Goal: Information Seeking & Learning: Learn about a topic

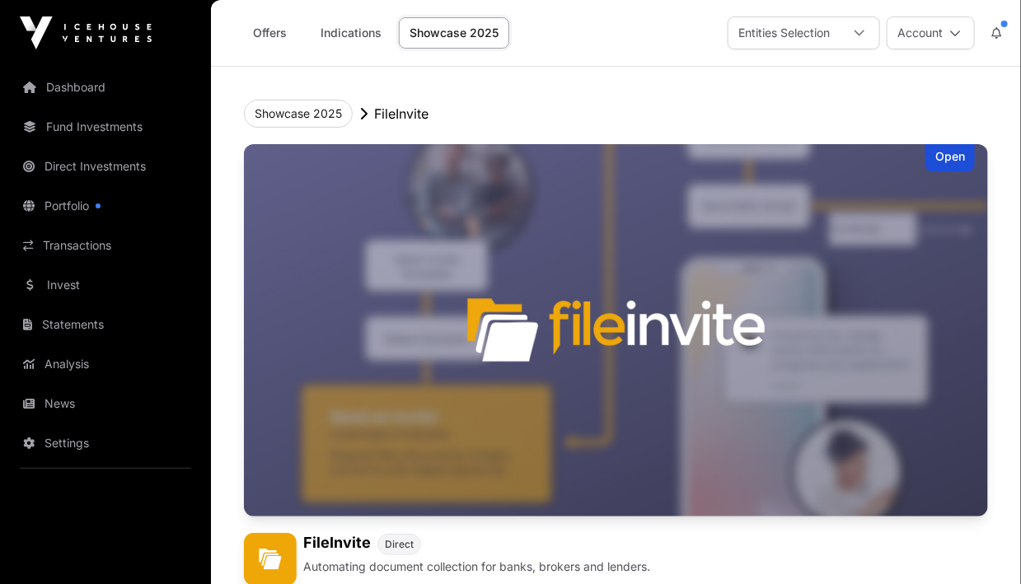
click at [949, 161] on div "Open" at bounding box center [949, 157] width 49 height 27
click at [956, 159] on div "Open" at bounding box center [949, 157] width 49 height 27
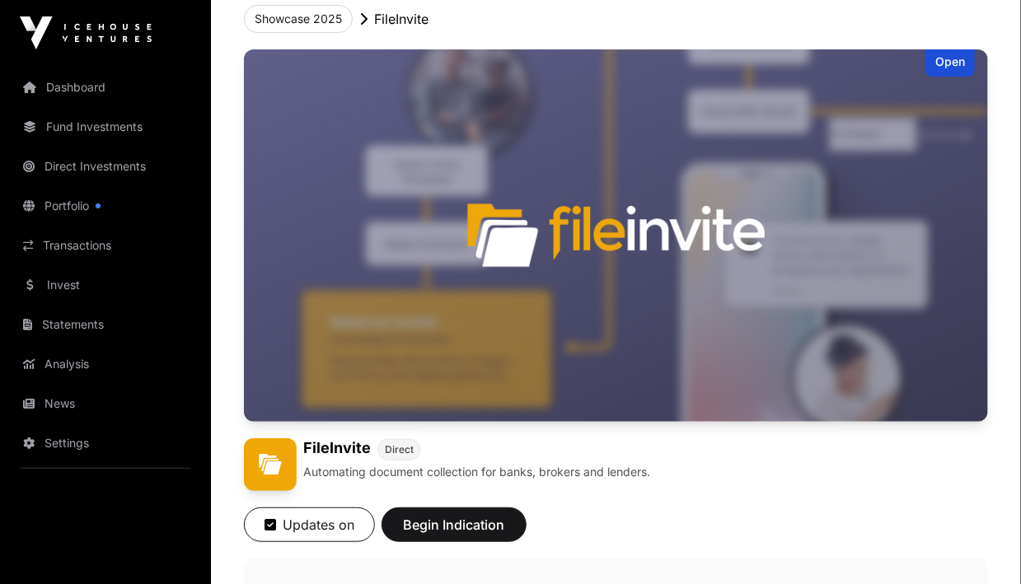
scroll to position [164, 0]
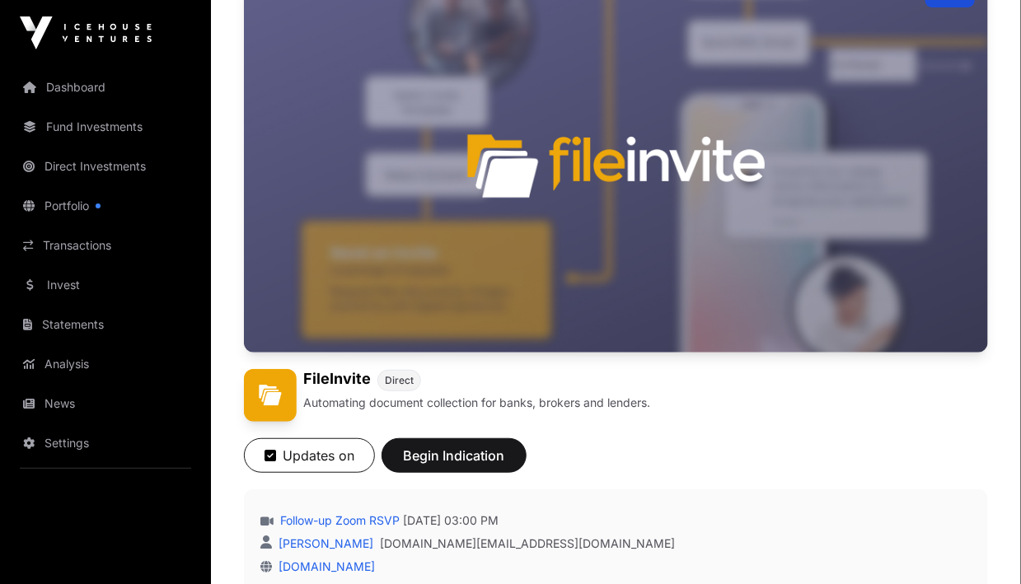
click at [278, 394] on img at bounding box center [270, 395] width 53 height 53
click at [397, 379] on span "Direct" at bounding box center [399, 380] width 29 height 13
click at [395, 404] on p "Automating document collection for banks, brokers and lenders." at bounding box center [476, 403] width 347 height 16
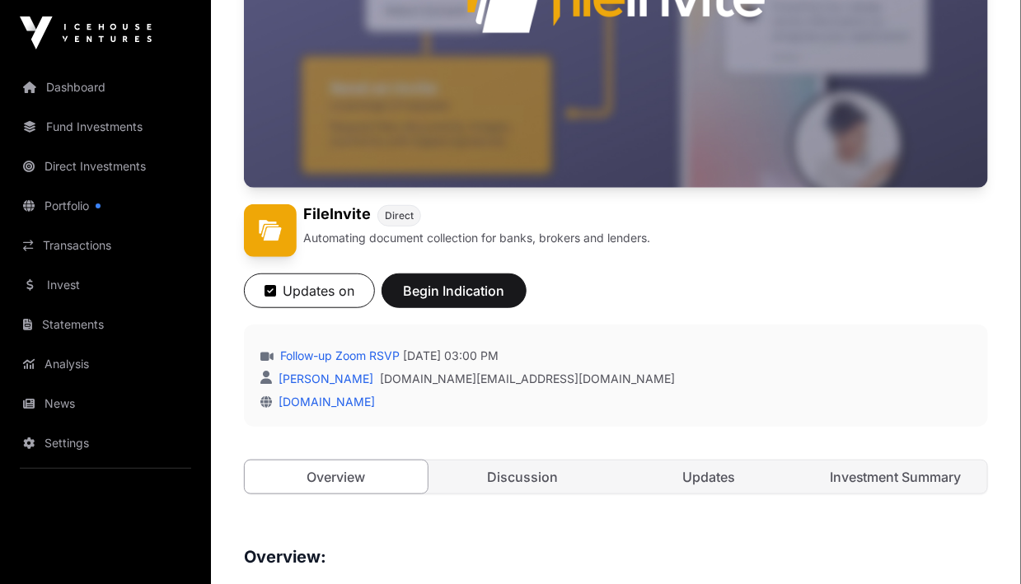
scroll to position [411, 0]
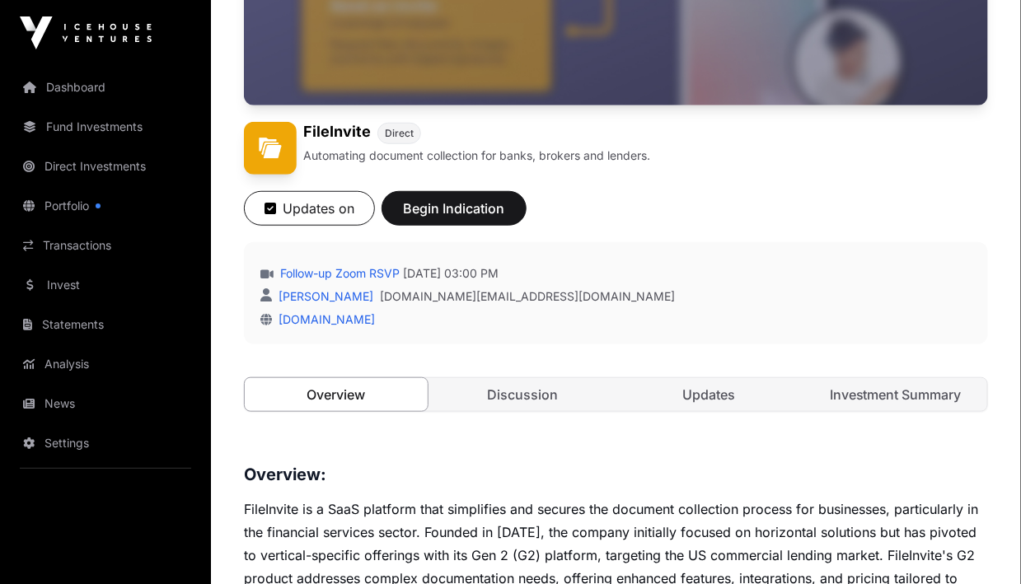
click at [384, 396] on link "Overview" at bounding box center [336, 394] width 185 height 35
click at [542, 390] on link "Discussion" at bounding box center [522, 394] width 183 height 33
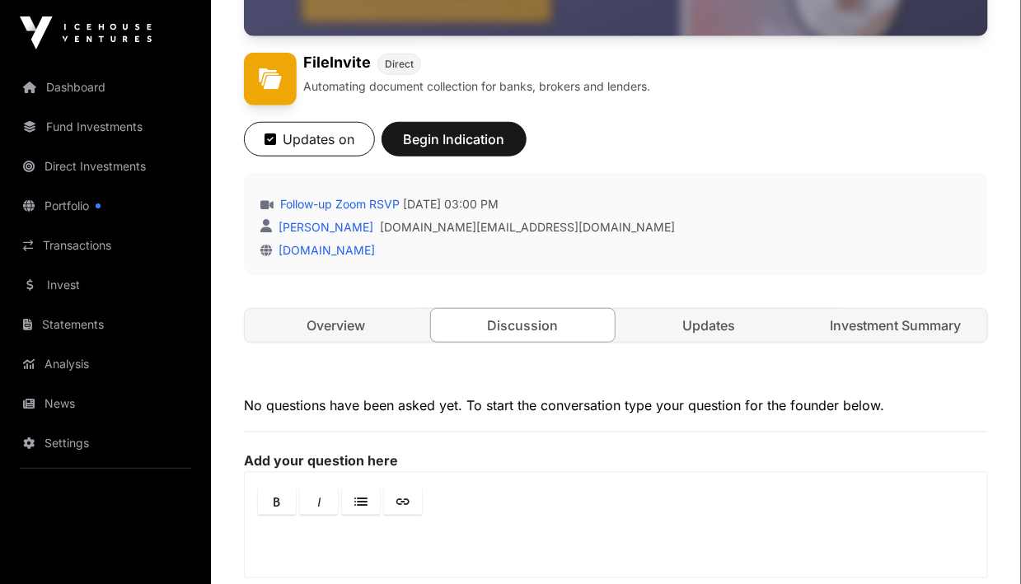
scroll to position [577, 0]
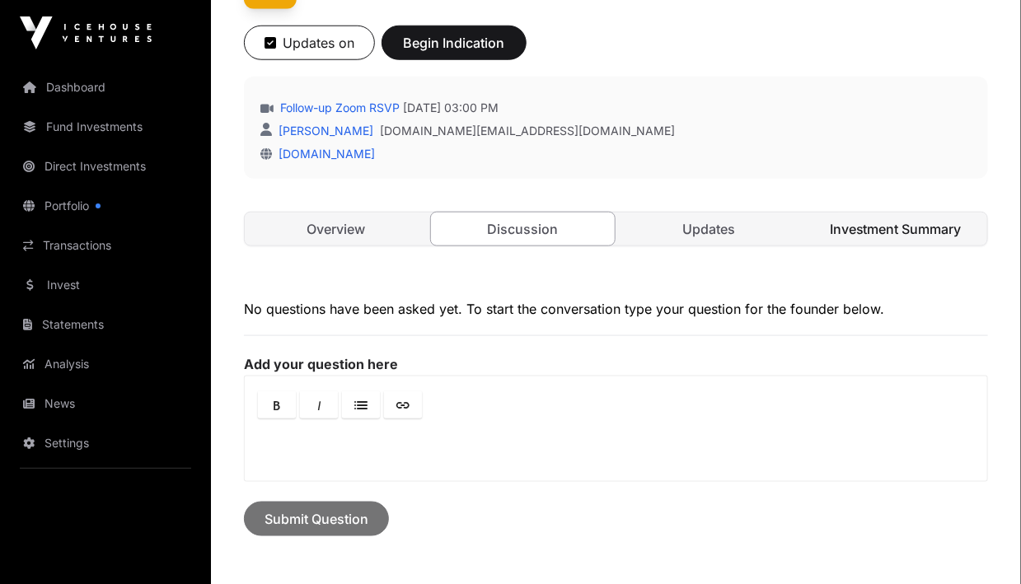
click at [895, 223] on link "Investment Summary" at bounding box center [895, 229] width 183 height 33
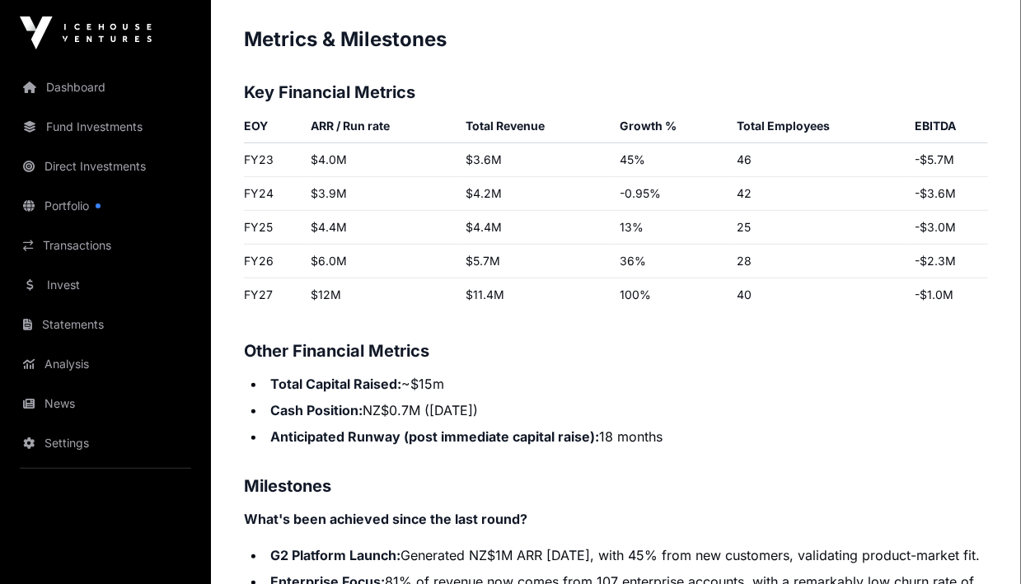
scroll to position [2518, 0]
